Goal: Communication & Community: Answer question/provide support

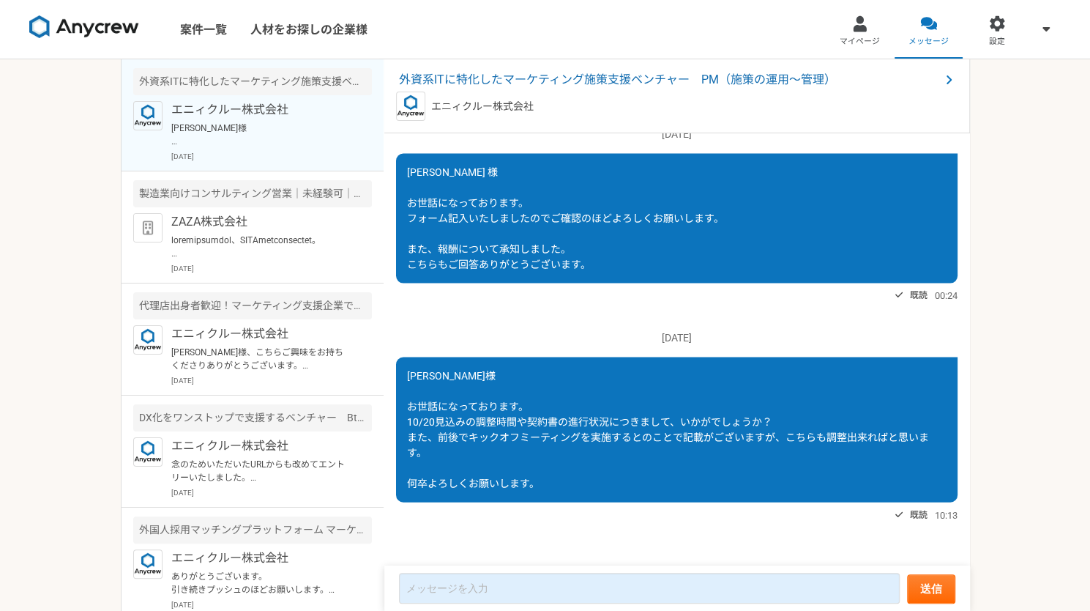
drag, startPoint x: 483, startPoint y: 414, endPoint x: 574, endPoint y: 485, distance: 115.9
click at [574, 485] on div "[PERSON_NAME]様 お世話になっております。 10/20見込みの調整時間や契約書の進行状況につきまして、いかがでしょうか？ また、前後でキックオフミ…" at bounding box center [677, 429] width 562 height 145
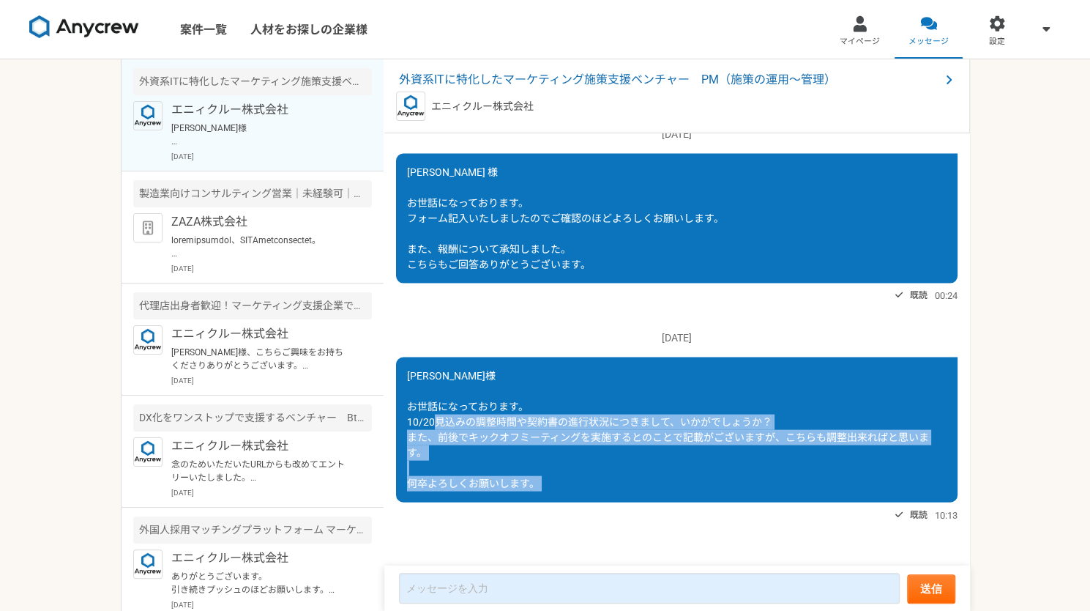
drag, startPoint x: 574, startPoint y: 485, endPoint x: 549, endPoint y: 415, distance: 73.9
click at [549, 415] on div "[PERSON_NAME]様 お世話になっております。 10/20見込みの調整時間や契約書の進行状況につきまして、いかがでしょうか？ また、前後でキックオフミ…" at bounding box center [677, 429] width 562 height 145
click at [549, 415] on span "[PERSON_NAME]様 お世話になっております。 10/20見込みの調整時間や契約書の進行状況につきまして、いかがでしょうか？ また、前後でキックオフミ…" at bounding box center [668, 428] width 522 height 119
drag, startPoint x: 549, startPoint y: 415, endPoint x: 592, endPoint y: 484, distance: 80.9
click at [592, 484] on div "[PERSON_NAME]様 お世話になっております。 10/20見込みの調整時間や契約書の進行状況につきまして、いかがでしょうか？ また、前後でキックオフミ…" at bounding box center [677, 429] width 562 height 145
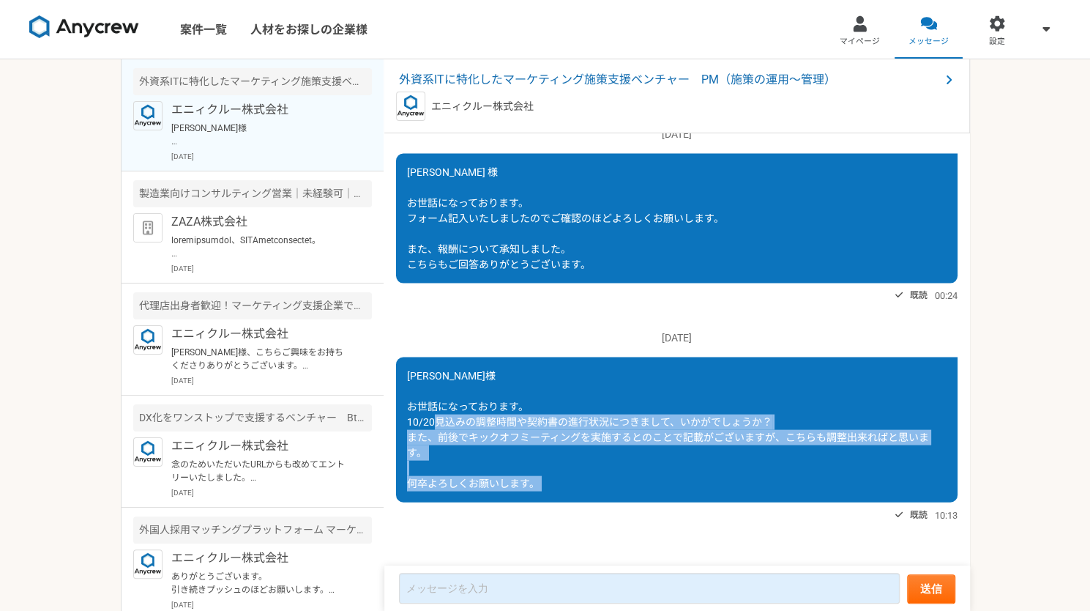
click at [592, 484] on div "[PERSON_NAME]様 お世話になっております。 10/20見込みの調整時間や契約書の進行状況につきまして、いかがでしょうか？ また、前後でキックオフミ…" at bounding box center [677, 429] width 562 height 145
drag, startPoint x: 592, startPoint y: 484, endPoint x: 483, endPoint y: 423, distance: 124.6
click at [483, 423] on div "[PERSON_NAME]様 お世話になっております。 10/20見込みの調整時間や契約書の進行状況につきまして、いかがでしょうか？ また、前後でキックオフミ…" at bounding box center [677, 429] width 562 height 145
click at [483, 423] on span "[PERSON_NAME]様 お世話になっております。 10/20見込みの調整時間や契約書の進行状況につきまして、いかがでしょうか？ また、前後でキックオフミ…" at bounding box center [668, 428] width 522 height 119
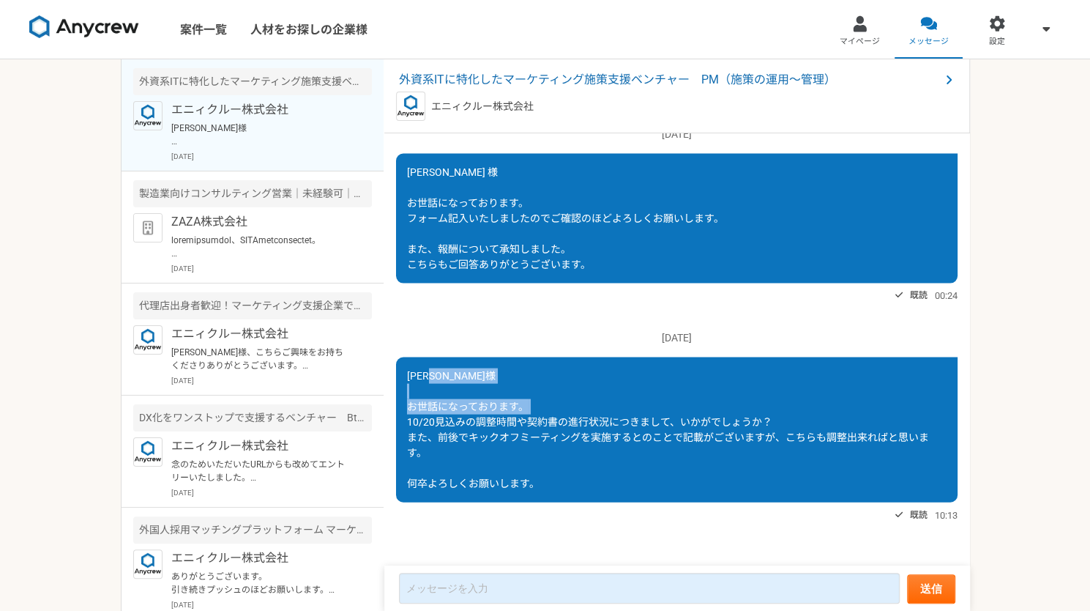
drag, startPoint x: 483, startPoint y: 423, endPoint x: 416, endPoint y: 396, distance: 72.3
click at [416, 396] on div "[PERSON_NAME]様 お世話になっております。 10/20見込みの調整時間や契約書の進行状況につきまして、いかがでしょうか？ また、前後でキックオフミ…" at bounding box center [677, 429] width 562 height 145
drag, startPoint x: 416, startPoint y: 396, endPoint x: 466, endPoint y: 425, distance: 57.4
click at [466, 425] on div "[PERSON_NAME]様 お世話になっております。 10/20見込みの調整時間や契約書の進行状況につきまして、いかがでしょうか？ また、前後でキックオフミ…" at bounding box center [677, 429] width 562 height 145
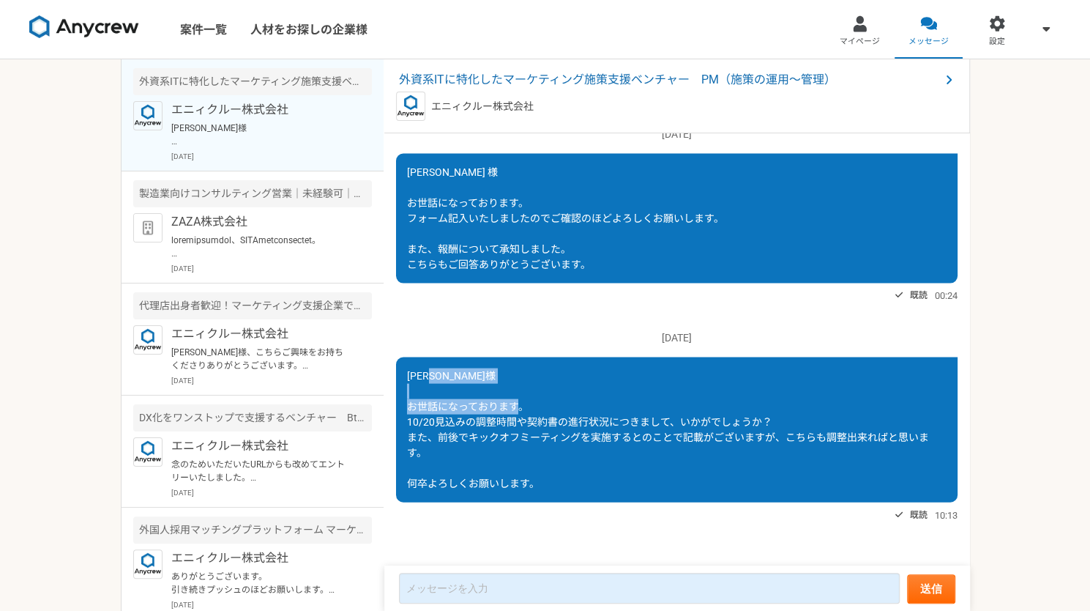
click at [466, 425] on span "[PERSON_NAME]様 お世話になっております。 10/20見込みの調整時間や契約書の進行状況につきまして、いかがでしょうか？ また、前後でキックオフミ…" at bounding box center [668, 428] width 522 height 119
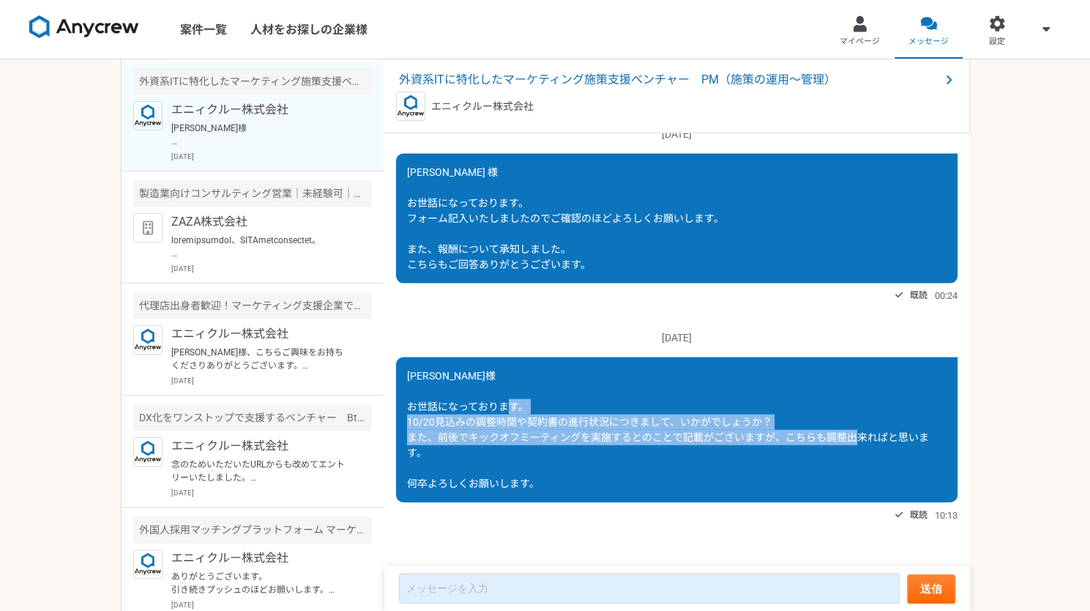
drag, startPoint x: 466, startPoint y: 425, endPoint x: 529, endPoint y: 464, distance: 75.0
click at [529, 464] on div "[PERSON_NAME]様 お世話になっております。 10/20見込みの調整時間や契約書の進行状況につきまして、いかがでしょうか？ また、前後でキックオフミ…" at bounding box center [677, 429] width 562 height 145
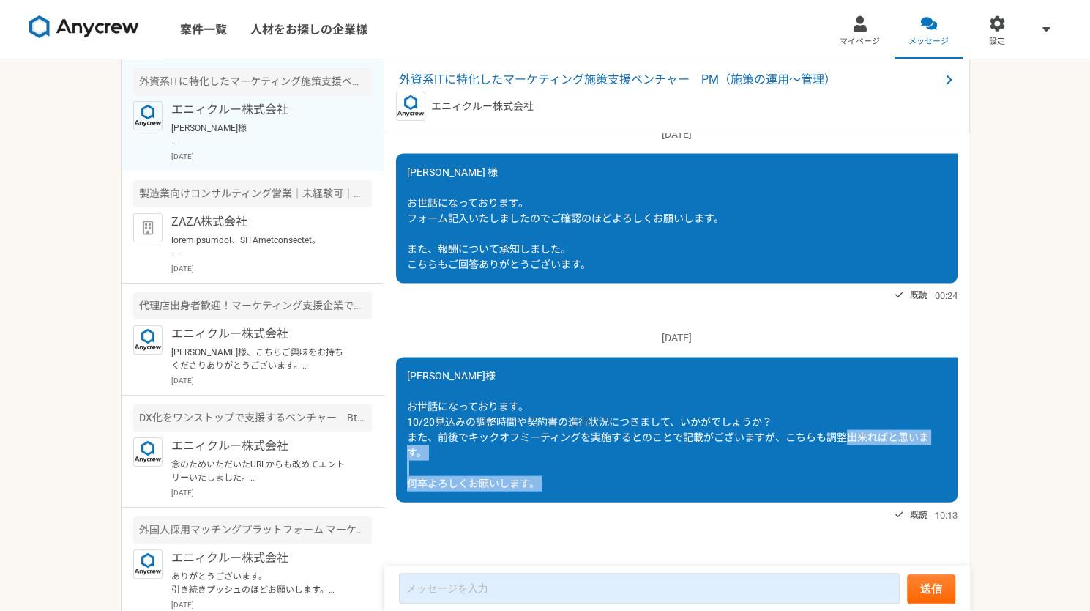
drag, startPoint x: 529, startPoint y: 464, endPoint x: 550, endPoint y: 490, distance: 32.8
click at [550, 490] on div "[PERSON_NAME]様 お世話になっております。 10/20見込みの調整時間や契約書の進行状況につきまして、いかがでしょうか？ また、前後でキックオフミ…" at bounding box center [677, 429] width 562 height 145
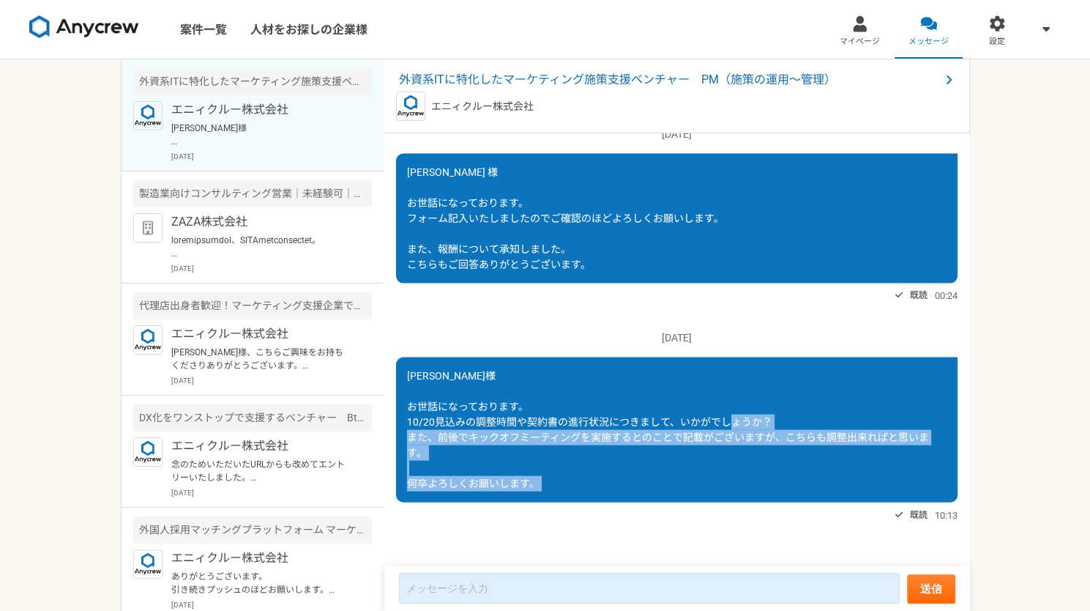
drag, startPoint x: 550, startPoint y: 490, endPoint x: 482, endPoint y: 438, distance: 85.7
click at [482, 438] on div "[PERSON_NAME]様 お世話になっております。 10/20見込みの調整時間や契約書の進行状況につきまして、いかがでしょうか？ また、前後でキックオフミ…" at bounding box center [677, 429] width 562 height 145
click at [482, 438] on span "[PERSON_NAME]様 お世話になっております。 10/20見込みの調整時間や契約書の進行状況につきまして、いかがでしょうか？ また、前後でキックオフミ…" at bounding box center [668, 428] width 522 height 119
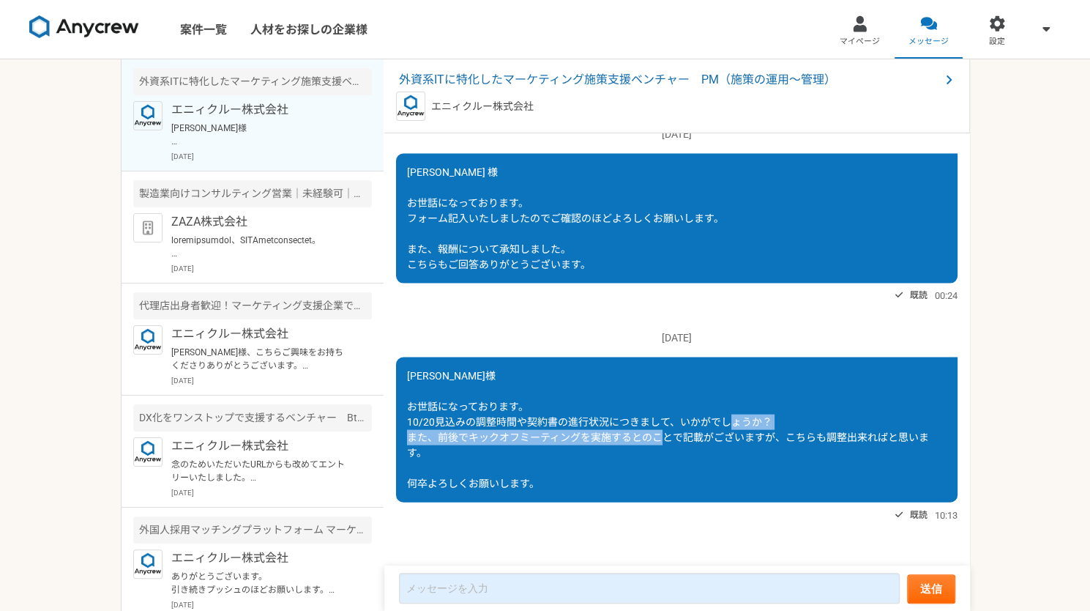
drag, startPoint x: 482, startPoint y: 438, endPoint x: 765, endPoint y: 433, distance: 283.4
click at [765, 433] on span "[PERSON_NAME]様 お世話になっております。 10/20見込みの調整時間や契約書の進行状況につきまして、いかがでしょうか？ また、前後でキックオフミ…" at bounding box center [668, 428] width 522 height 119
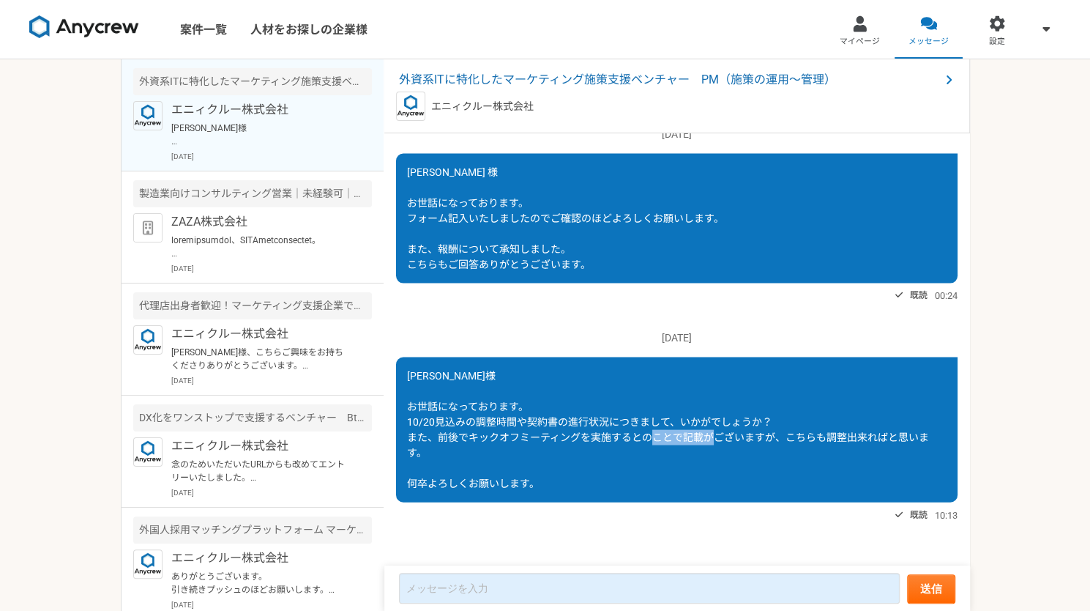
drag, startPoint x: 765, startPoint y: 433, endPoint x: 816, endPoint y: 439, distance: 50.9
click at [816, 439] on span "[PERSON_NAME]様 お世話になっております。 10/20見込みの調整時間や契約書の進行状況につきまして、いかがでしょうか？ また、前後でキックオフミ…" at bounding box center [668, 428] width 522 height 119
drag, startPoint x: 816, startPoint y: 439, endPoint x: 844, endPoint y: 450, distance: 30.2
click at [844, 450] on div "[PERSON_NAME]様 お世話になっております。 10/20見込みの調整時間や契約書の進行状況につきまして、いかがでしょうか？ また、前後でキックオフミ…" at bounding box center [677, 429] width 562 height 145
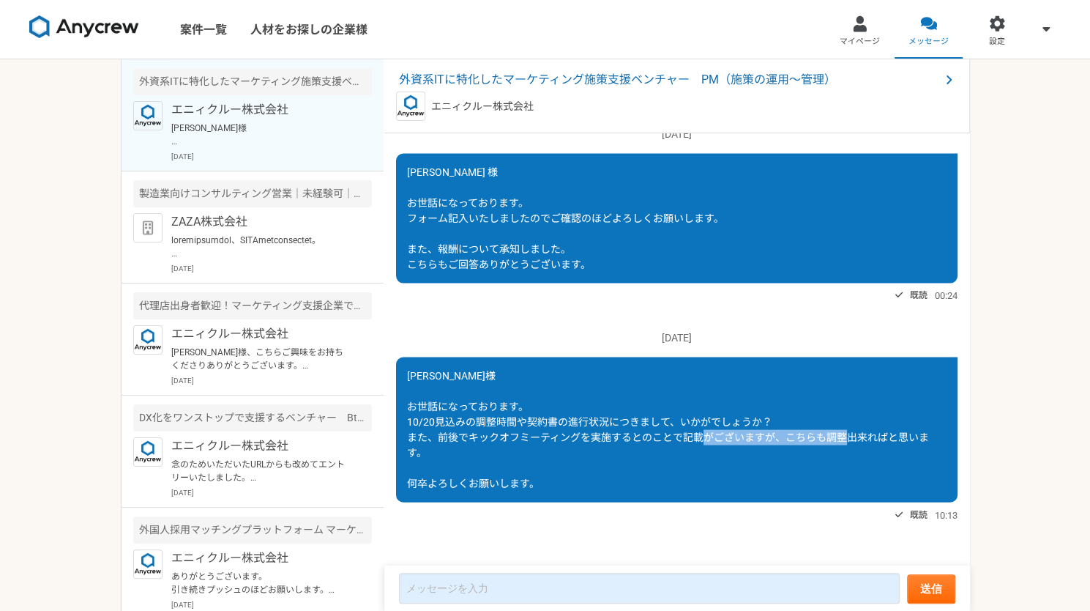
click at [844, 450] on div "[PERSON_NAME]様 お世話になっております。 10/20見込みの調整時間や契約書の進行状況につきまして、いかがでしょうか？ また、前後でキックオフミ…" at bounding box center [677, 429] width 562 height 145
drag, startPoint x: 844, startPoint y: 450, endPoint x: 832, endPoint y: 439, distance: 16.6
click at [832, 439] on div "[PERSON_NAME]様 お世話になっております。 10/20見込みの調整時間や契約書の進行状況につきまして、いかがでしょうか？ また、前後でキックオフミ…" at bounding box center [677, 429] width 562 height 145
click at [832, 439] on span "[PERSON_NAME]様 お世話になっております。 10/20見込みの調整時間や契約書の進行状況につきまして、いかがでしょうか？ また、前後でキックオフミ…" at bounding box center [668, 428] width 522 height 119
drag, startPoint x: 832, startPoint y: 439, endPoint x: 844, endPoint y: 453, distance: 18.7
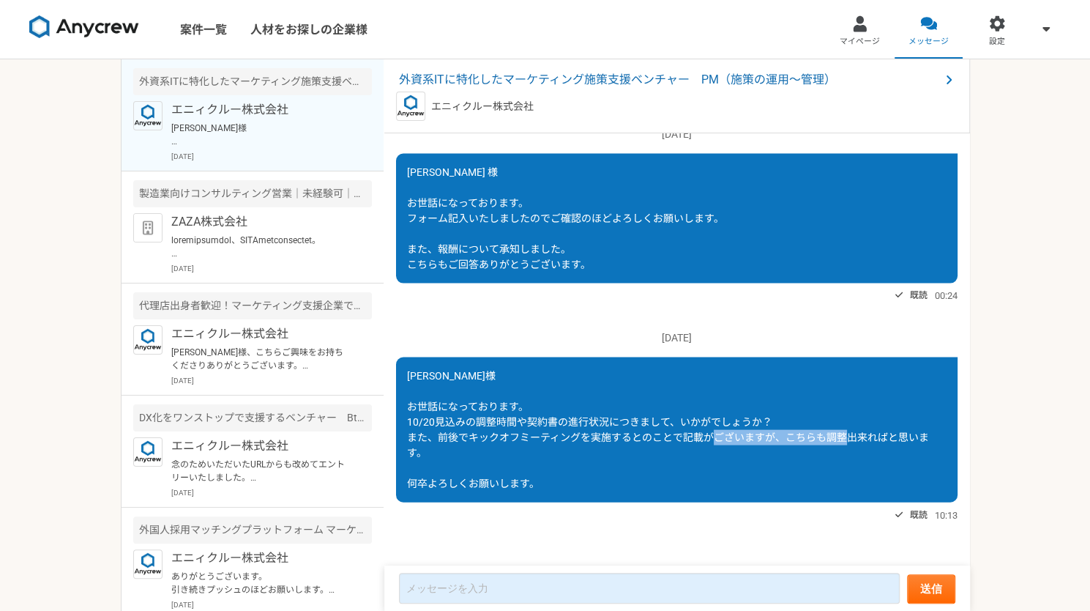
click at [844, 453] on div "[PERSON_NAME]様 お世話になっております。 10/20見込みの調整時間や契約書の進行状況につきまして、いかがでしょうか？ また、前後でキックオフミ…" at bounding box center [677, 429] width 562 height 145
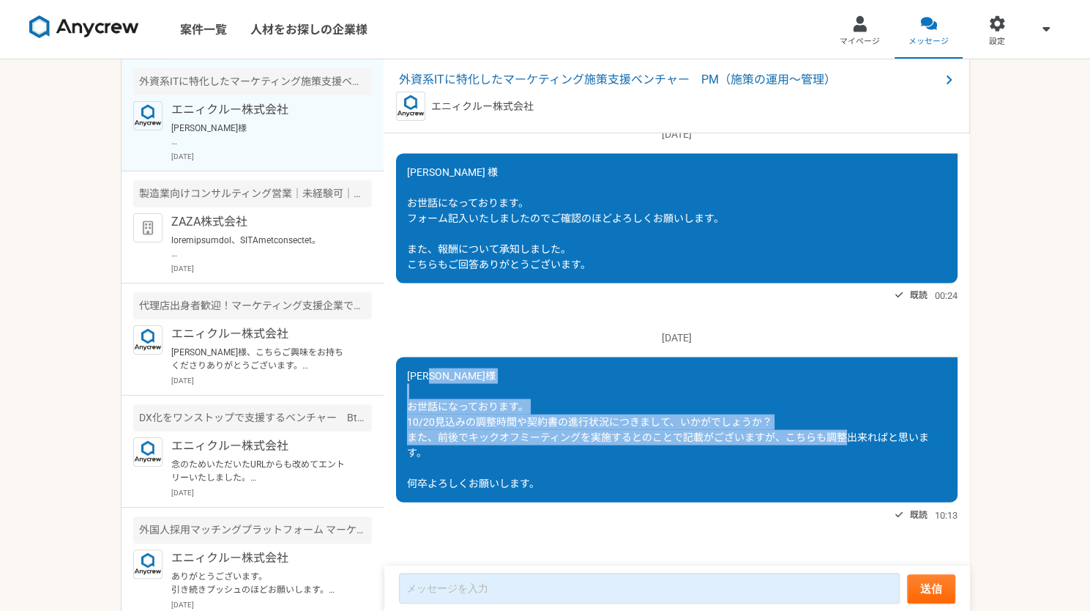
drag, startPoint x: 844, startPoint y: 453, endPoint x: 406, endPoint y: 398, distance: 442.1
click at [406, 398] on div "[PERSON_NAME]様 お世話になっております。 10/20見込みの調整時間や契約書の進行状況につきまして、いかがでしょうか？ また、前後でキックオフミ…" at bounding box center [677, 429] width 562 height 145
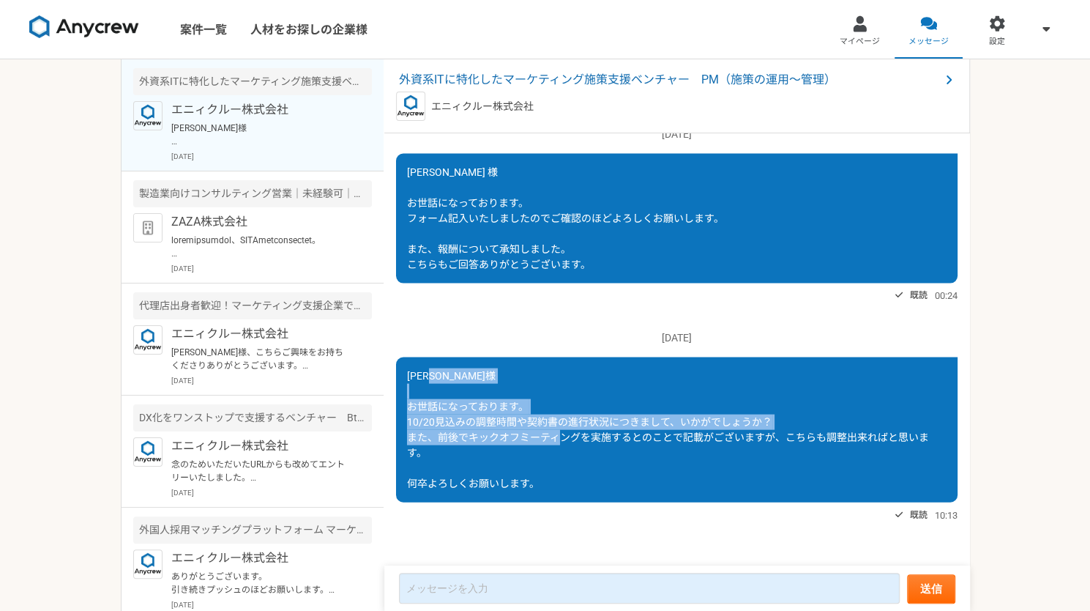
drag, startPoint x: 406, startPoint y: 398, endPoint x: 664, endPoint y: 438, distance: 261.6
click at [664, 438] on div "[PERSON_NAME]様 お世話になっております。 10/20見込みの調整時間や契約書の進行状況につきまして、いかがでしょうか？ また、前後でキックオフミ…" at bounding box center [677, 429] width 562 height 145
click at [664, 438] on span "[PERSON_NAME]様 お世話になっております。 10/20見込みの調整時間や契約書の進行状況につきまして、いかがでしょうか？ また、前後でキックオフミ…" at bounding box center [668, 428] width 522 height 119
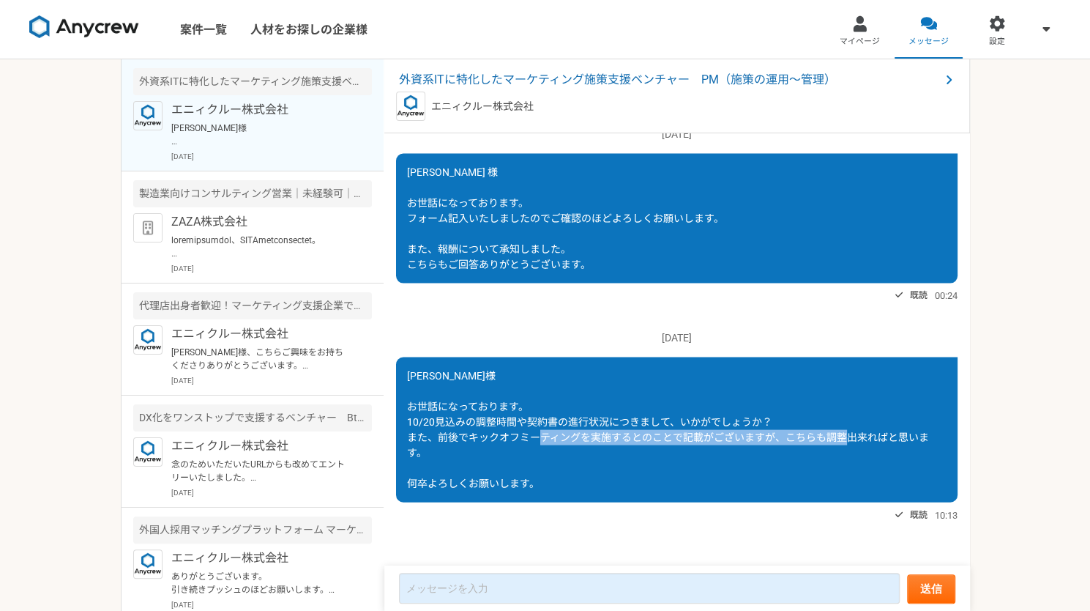
drag, startPoint x: 664, startPoint y: 438, endPoint x: 683, endPoint y: 451, distance: 23.2
click at [683, 451] on div "[PERSON_NAME]様 お世話になっております。 10/20見込みの調整時間や契約書の進行状況につきまして、いかがでしょうか？ また、前後でキックオフミ…" at bounding box center [677, 429] width 562 height 145
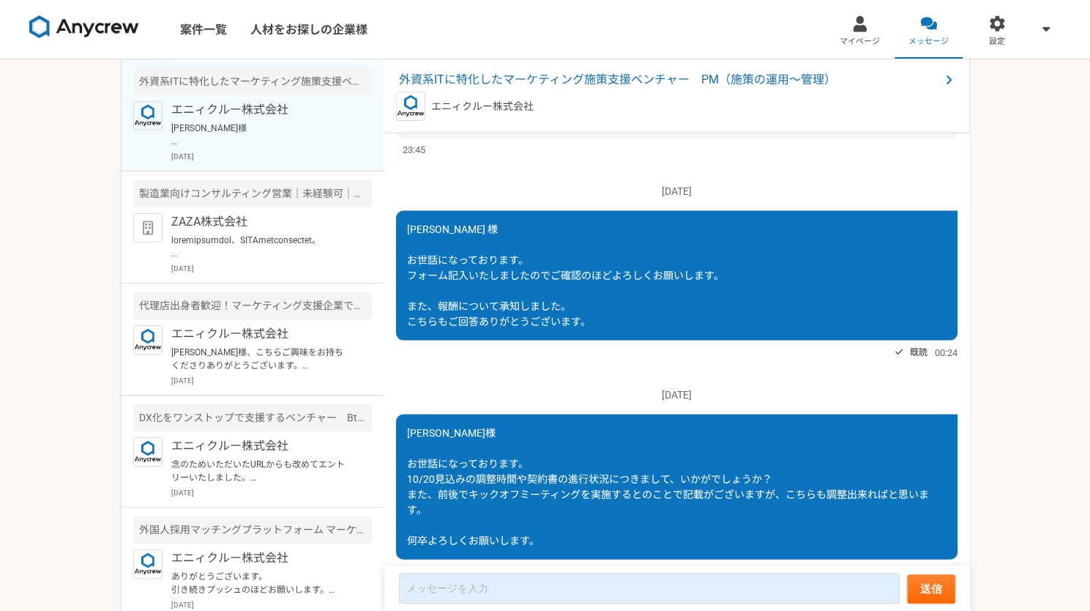
scroll to position [1708, 0]
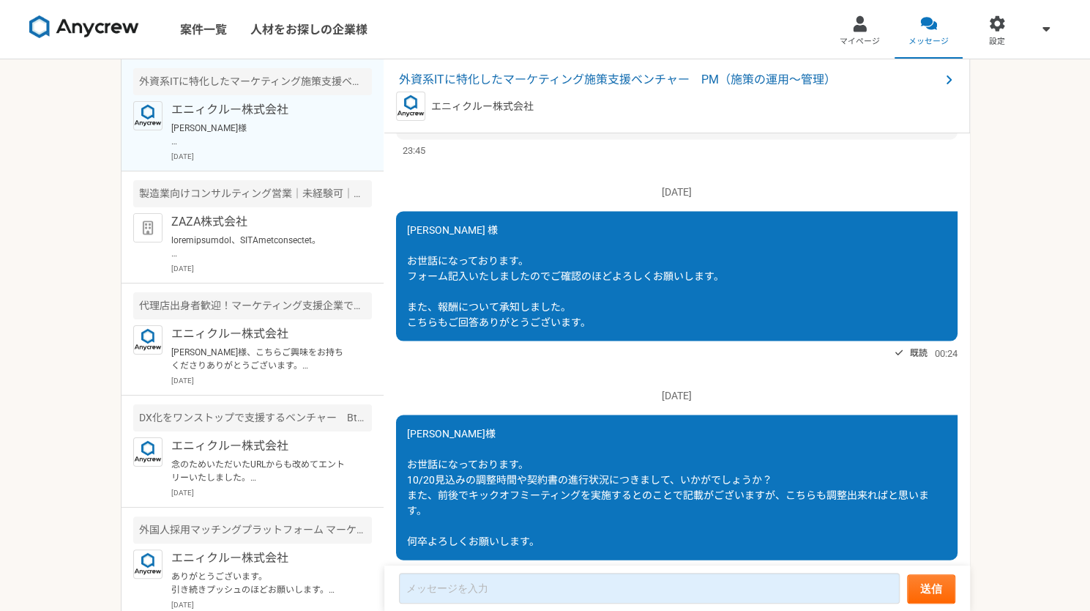
click at [616, 341] on div "[PERSON_NAME] 様 お世話になっております。 フォーム記入いたしましたのでご確認のほどよろしくお願いします。 また、報酬について承知しました。 こ…" at bounding box center [677, 276] width 562 height 130
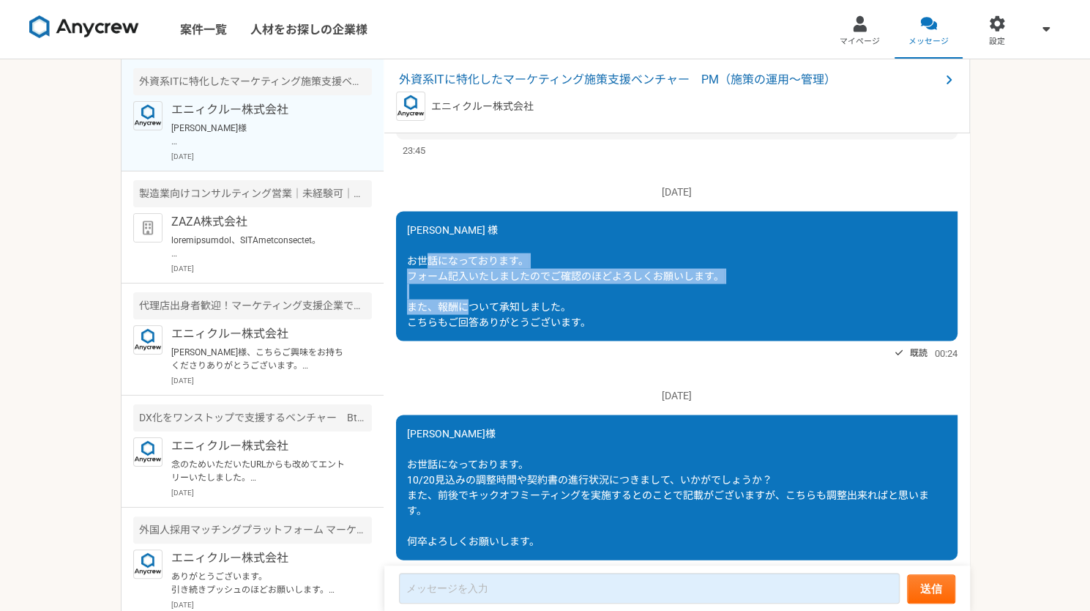
drag, startPoint x: 616, startPoint y: 376, endPoint x: 585, endPoint y: 359, distance: 35.1
click at [585, 341] on div "[PERSON_NAME] 様 お世話になっております。 フォーム記入いたしましたのでご確認のほどよろしくお願いします。 また、報酬について承知しました。 こ…" at bounding box center [677, 276] width 562 height 130
drag, startPoint x: 585, startPoint y: 359, endPoint x: 586, endPoint y: 374, distance: 15.4
click at [586, 341] on div "[PERSON_NAME] 様 お世話になっております。 フォーム記入いたしましたのでご確認のほどよろしくお願いします。 また、報酬について承知しました。 こ…" at bounding box center [677, 276] width 562 height 130
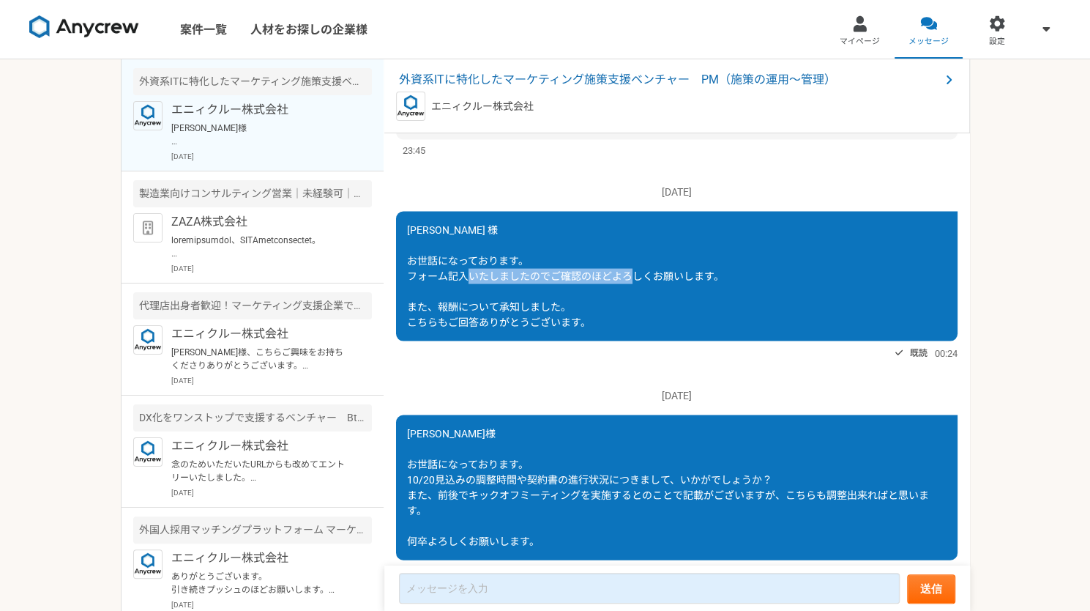
click at [586, 341] on div "[PERSON_NAME] 様 お世話になっております。 フォーム記入いたしましたのでご確認のほどよろしくお願いします。 また、報酬について承知しました。 こ…" at bounding box center [677, 276] width 562 height 130
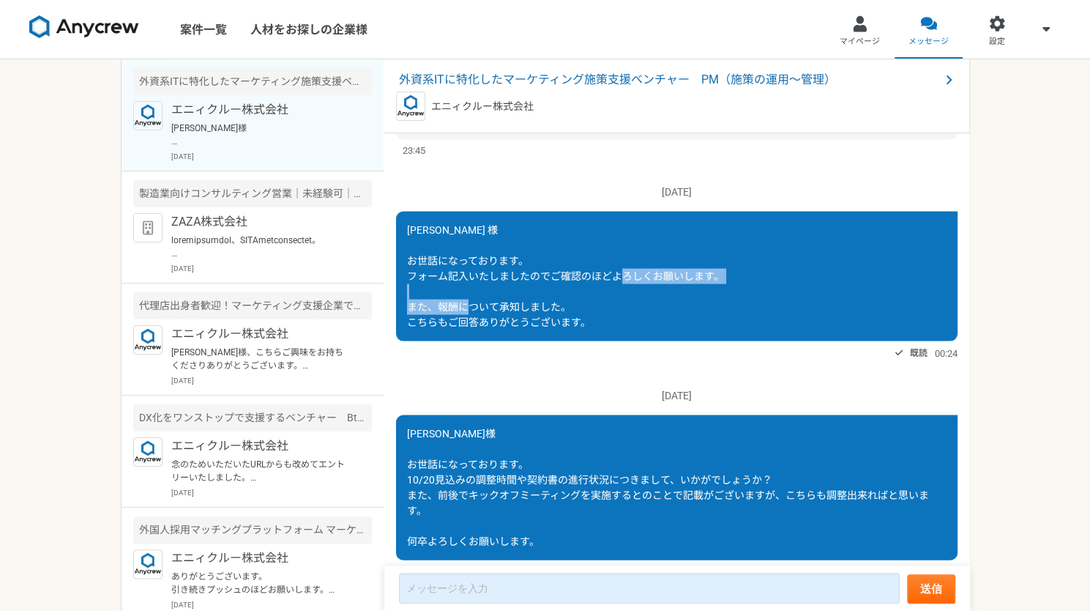
drag, startPoint x: 586, startPoint y: 374, endPoint x: 593, endPoint y: 389, distance: 16.4
click at [593, 341] on div "[PERSON_NAME] 様 お世話になっております。 フォーム記入いたしましたのでご確認のほどよろしくお願いします。 また、報酬について承知しました。 こ…" at bounding box center [677, 276] width 562 height 130
drag, startPoint x: 593, startPoint y: 389, endPoint x: 583, endPoint y: 368, distance: 22.9
click at [583, 341] on div "[PERSON_NAME] 様 お世話になっております。 フォーム記入いたしましたのでご確認のほどよろしくお願いします。 また、報酬について承知しました。 こ…" at bounding box center [677, 276] width 562 height 130
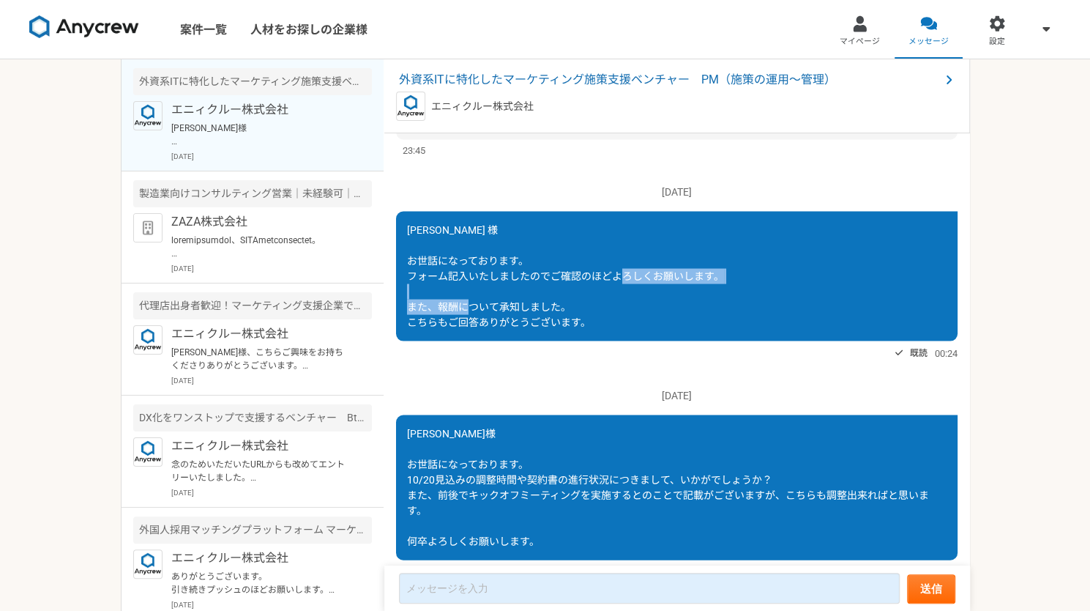
click at [583, 341] on div "[PERSON_NAME] 様 お世話になっております。 フォーム記入いたしましたのでご確認のほどよろしくお願いします。 また、報酬について承知しました。 こ…" at bounding box center [677, 276] width 562 height 130
drag, startPoint x: 583, startPoint y: 368, endPoint x: 584, endPoint y: 379, distance: 10.4
click at [584, 341] on div "[PERSON_NAME] 様 お世話になっております。 フォーム記入いたしましたのでご確認のほどよろしくお願いします。 また、報酬について承知しました。 こ…" at bounding box center [677, 276] width 562 height 130
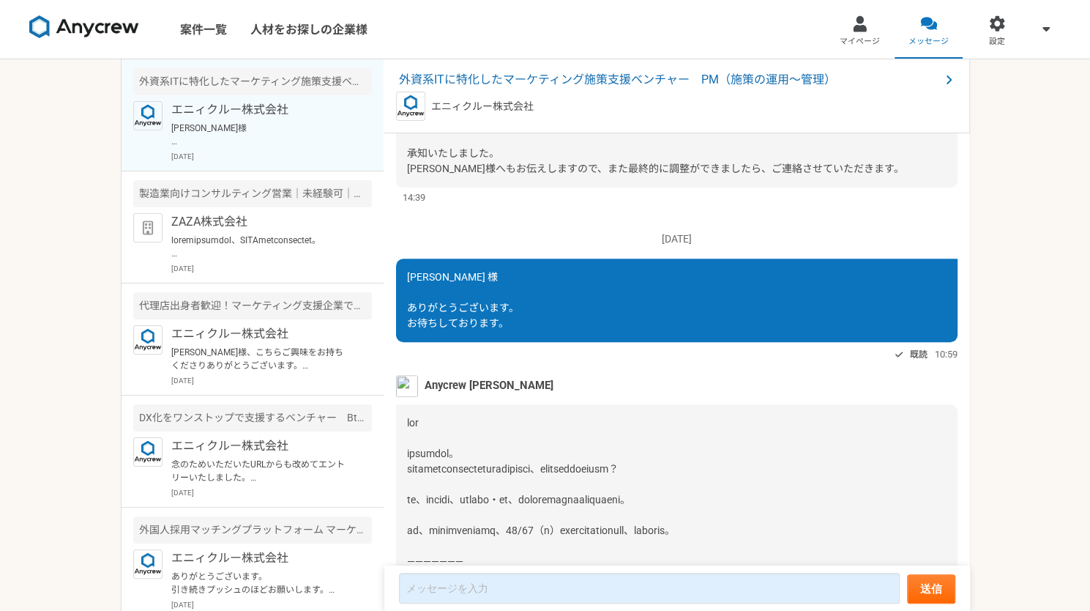
scroll to position [697, 0]
